Goal: Information Seeking & Learning: Learn about a topic

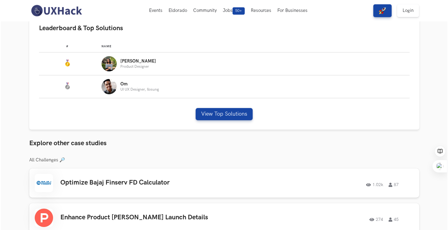
scroll to position [191, 0]
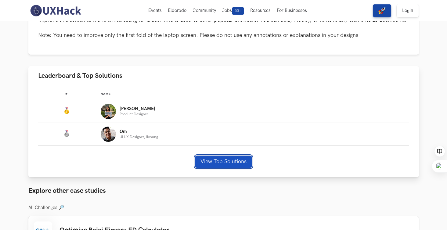
click at [236, 158] on button "View Top Solutions" at bounding box center [223, 161] width 57 height 12
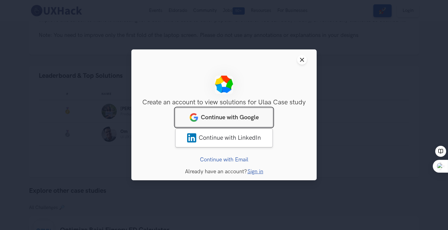
click at [234, 119] on span "Continue with Google" at bounding box center [230, 117] width 58 height 7
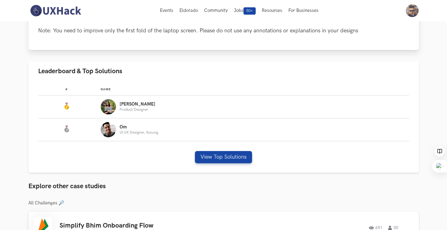
scroll to position [194, 0]
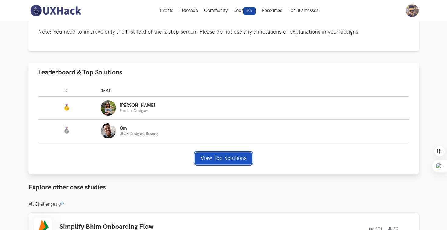
click at [208, 156] on button "View Top Solutions" at bounding box center [223, 158] width 57 height 12
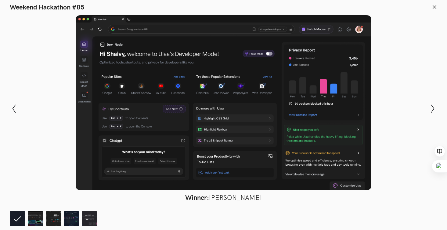
scroll to position [606, 0]
click at [37, 217] on img at bounding box center [35, 218] width 15 height 15
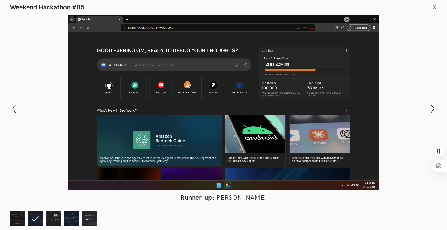
click at [19, 209] on footer at bounding box center [223, 217] width 447 height 24
click at [20, 219] on img at bounding box center [17, 218] width 15 height 15
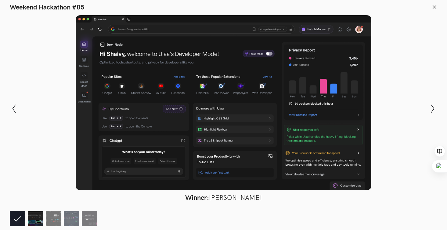
click at [34, 221] on img at bounding box center [35, 218] width 15 height 15
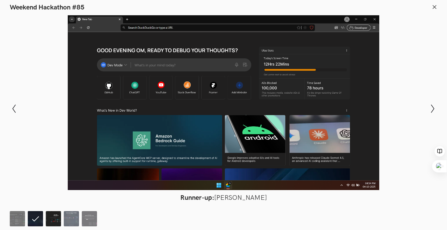
click at [52, 217] on img at bounding box center [53, 218] width 15 height 15
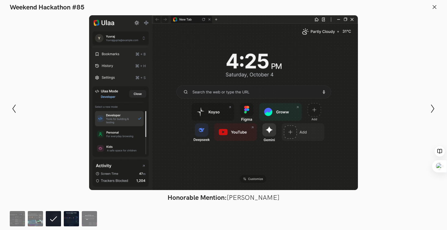
click at [74, 216] on img at bounding box center [71, 218] width 15 height 15
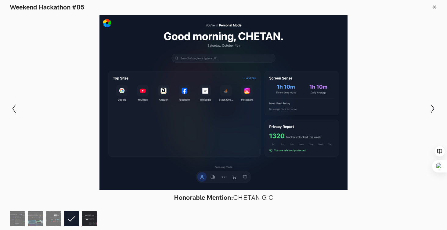
click at [92, 221] on img at bounding box center [89, 218] width 15 height 15
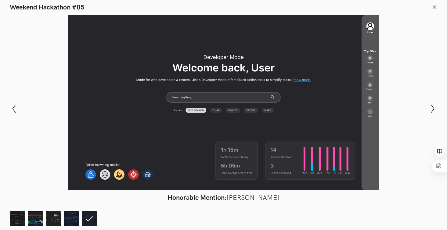
scroll to position [807, 0]
click at [78, 220] on img at bounding box center [71, 218] width 15 height 15
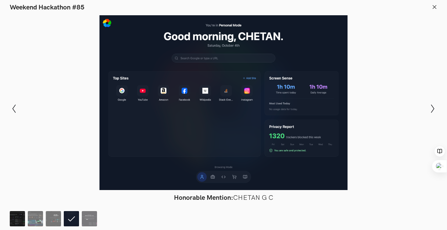
click at [13, 218] on img at bounding box center [17, 218] width 15 height 15
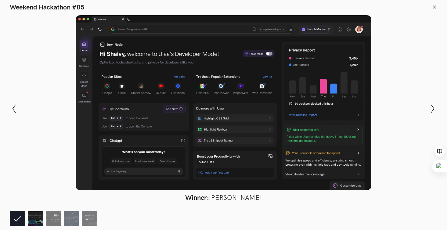
click at [36, 220] on img at bounding box center [35, 218] width 15 height 15
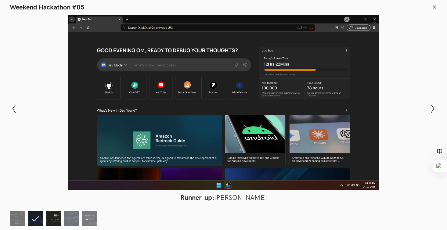
click at [55, 216] on img at bounding box center [53, 218] width 15 height 15
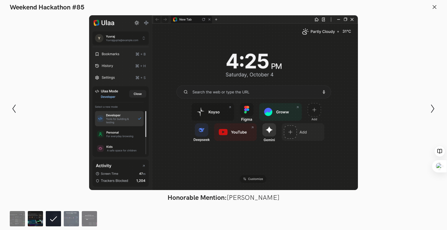
click at [40, 215] on img at bounding box center [35, 218] width 15 height 15
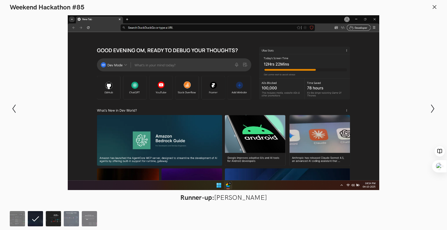
click at [59, 216] on img at bounding box center [53, 218] width 15 height 15
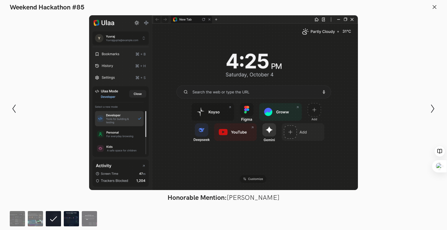
click at [70, 215] on img at bounding box center [71, 218] width 15 height 15
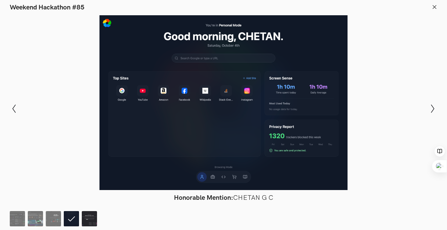
click at [88, 217] on img at bounding box center [89, 218] width 15 height 15
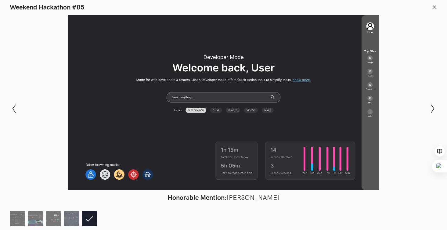
scroll to position [863, 0]
